Goal: Find specific page/section: Find specific page/section

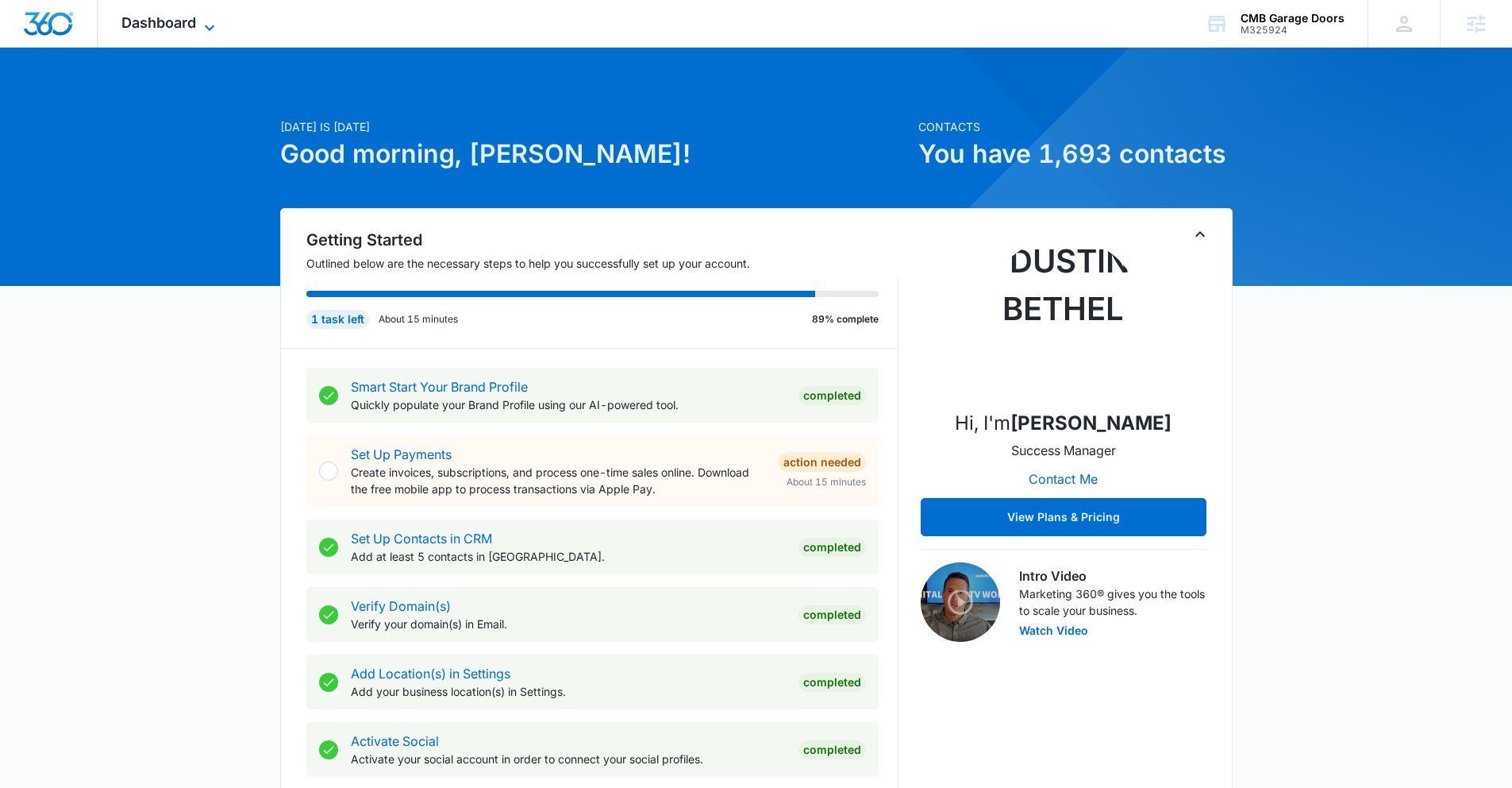
click at [148, 27] on span "Dashboard" at bounding box center [159, 22] width 74 height 17
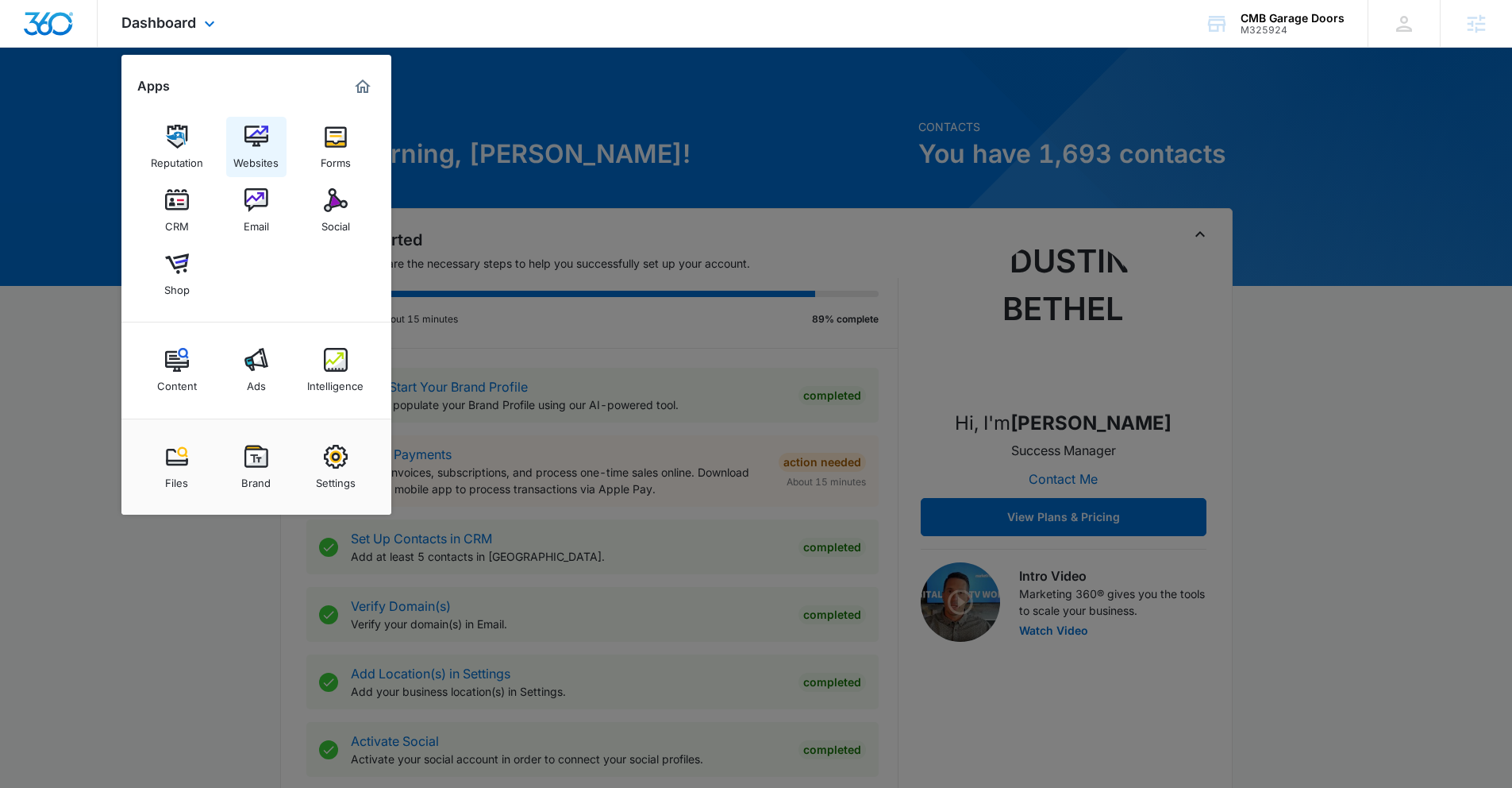
click at [257, 140] on img at bounding box center [257, 137] width 24 height 24
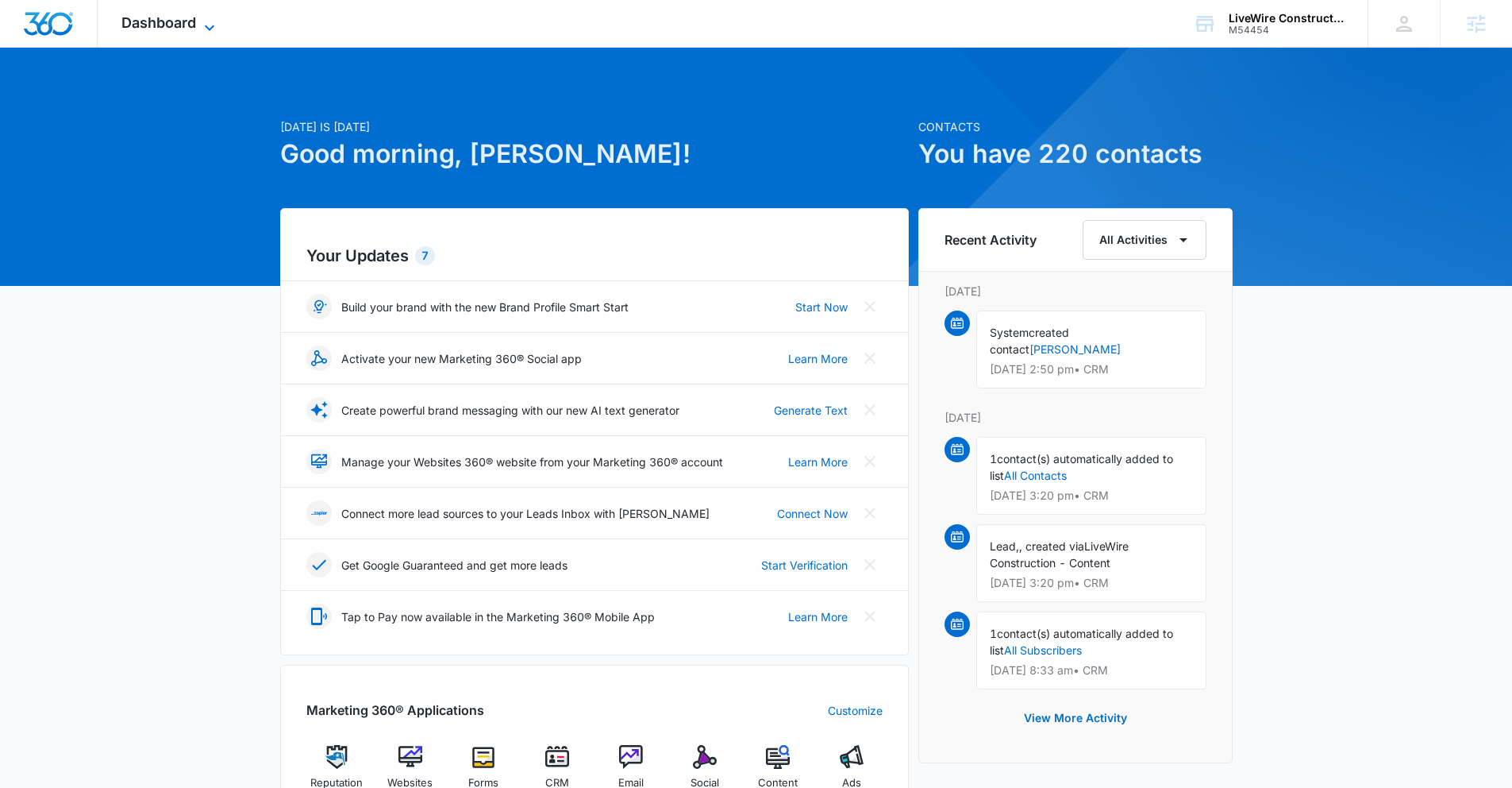
click at [206, 25] on icon at bounding box center [209, 27] width 9 height 6
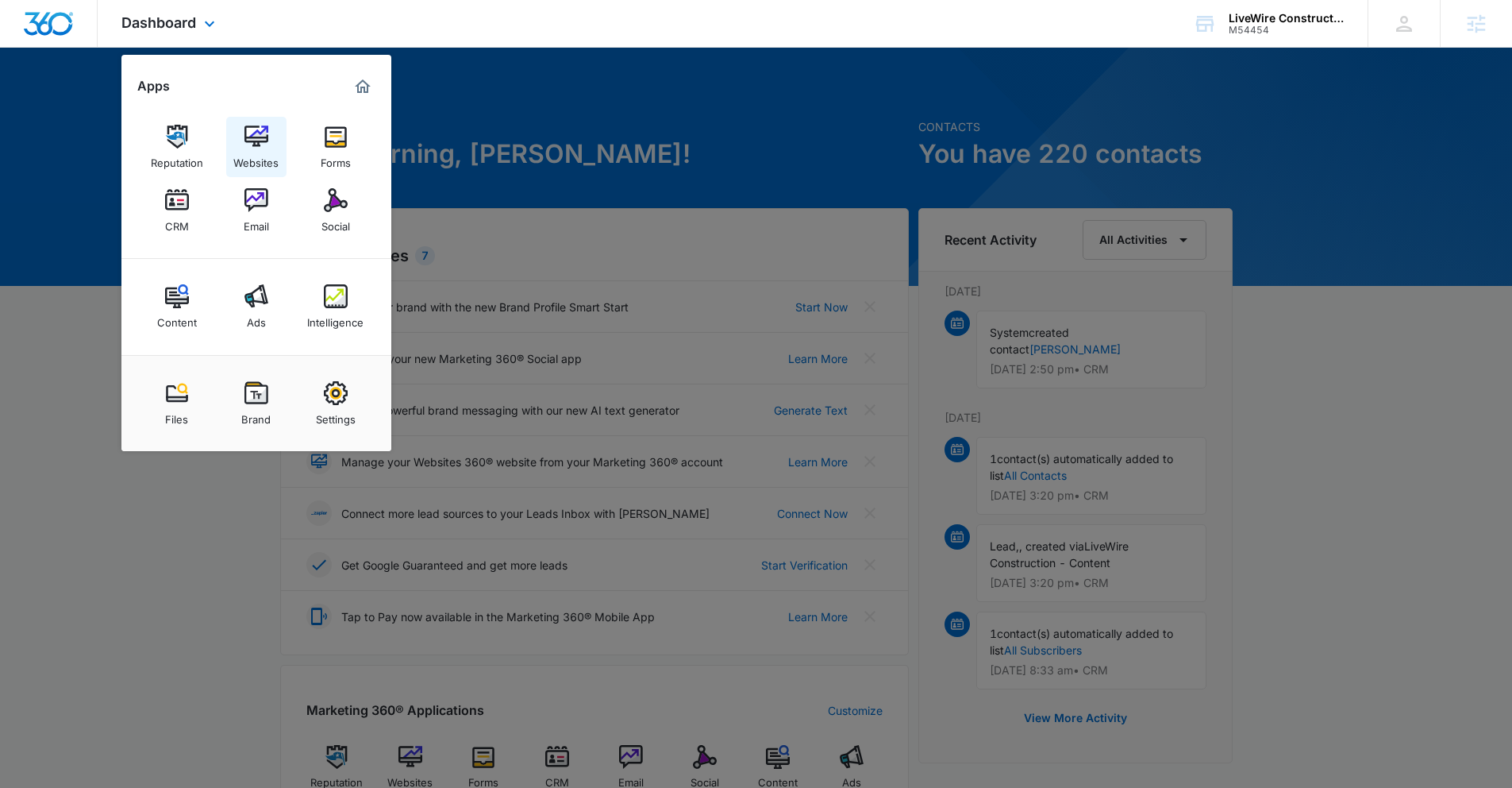
click at [246, 160] on div "Websites" at bounding box center [256, 159] width 46 height 20
